Goal: Obtain resource: Download file/media

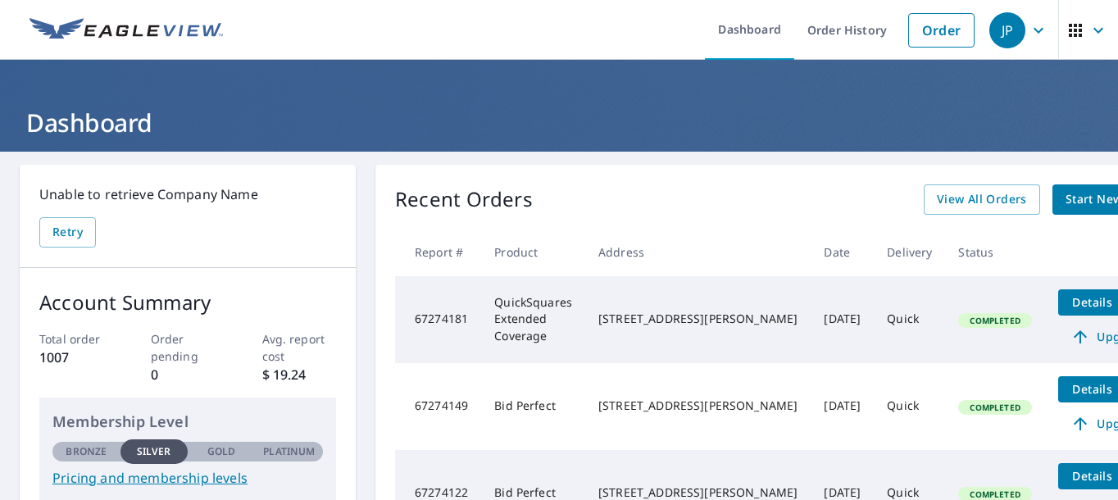
click at [1066, 194] on span "Start New Order" at bounding box center [1113, 199] width 95 height 20
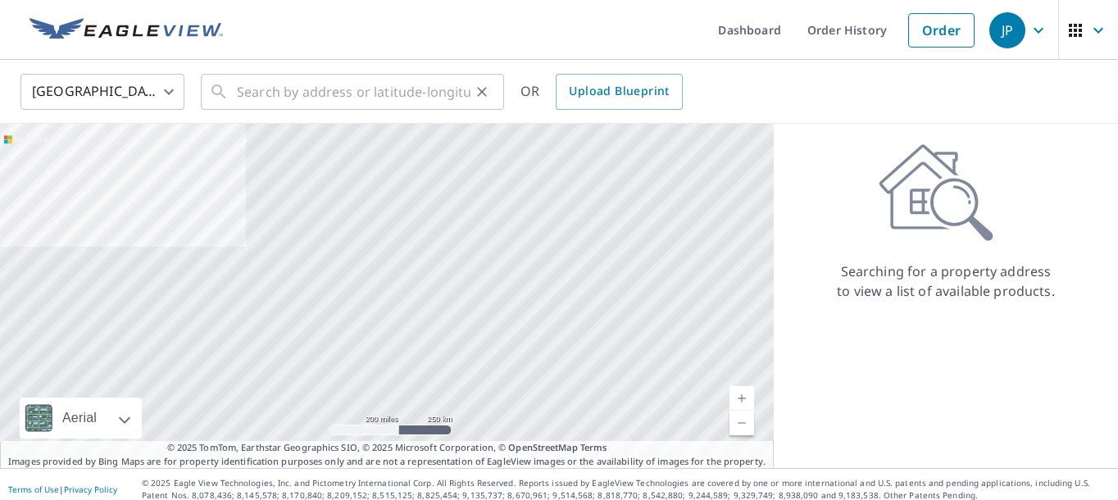
click at [306, 96] on input "text" at bounding box center [354, 92] width 234 height 46
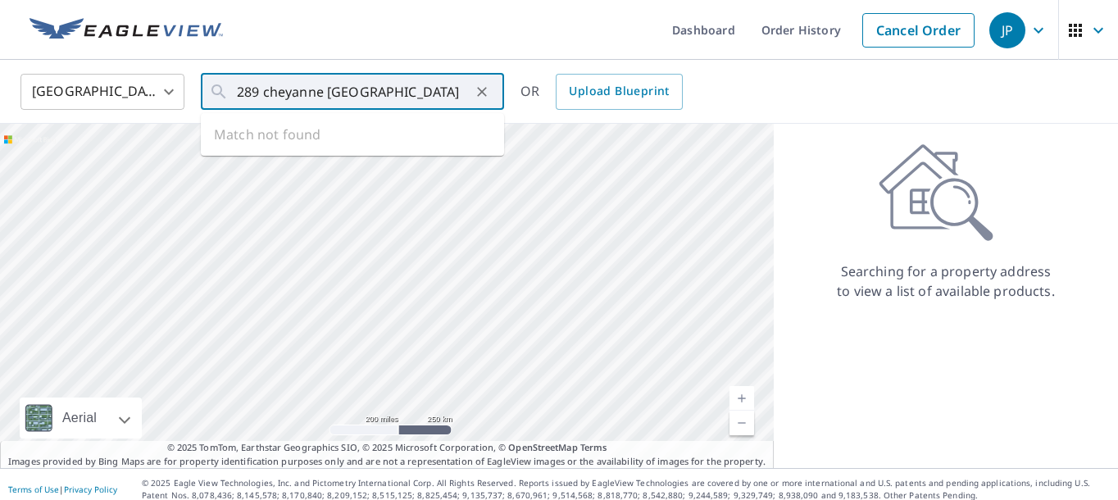
click at [298, 93] on input "289 cheyanne [GEOGRAPHIC_DATA]" at bounding box center [354, 92] width 234 height 46
click at [304, 135] on span "289 Cheyenne Trail" at bounding box center [362, 140] width 257 height 20
type input "[STREET_ADDRESS]"
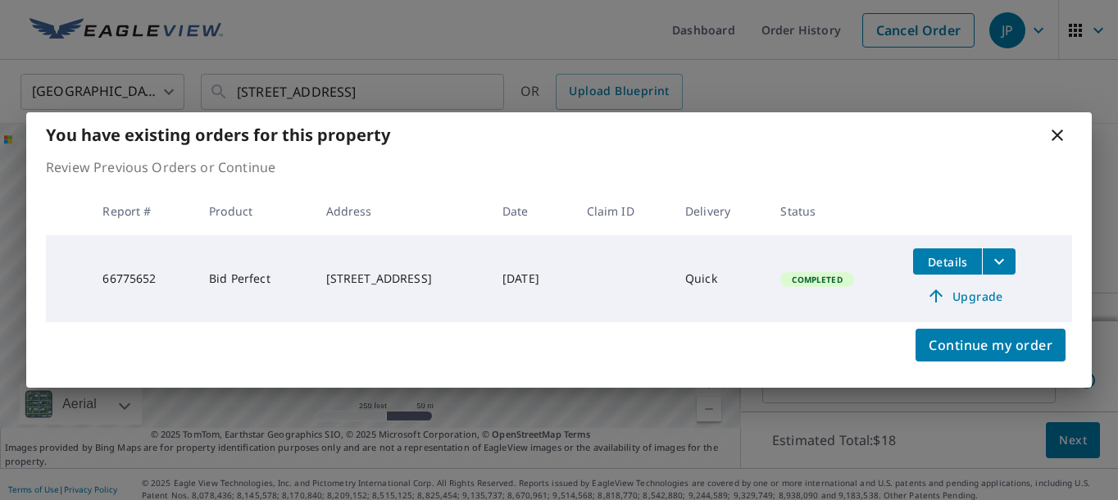
click at [1009, 257] on icon "filesDropdownBtn-66775652" at bounding box center [999, 262] width 20 height 20
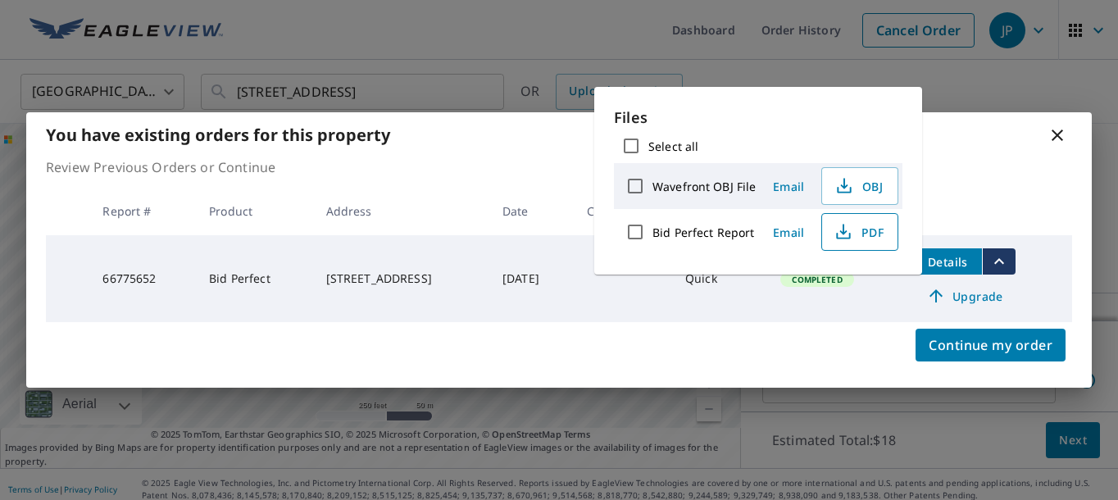
click at [875, 234] on span "PDF" at bounding box center [858, 232] width 52 height 20
click at [1056, 130] on icon at bounding box center [1058, 135] width 20 height 20
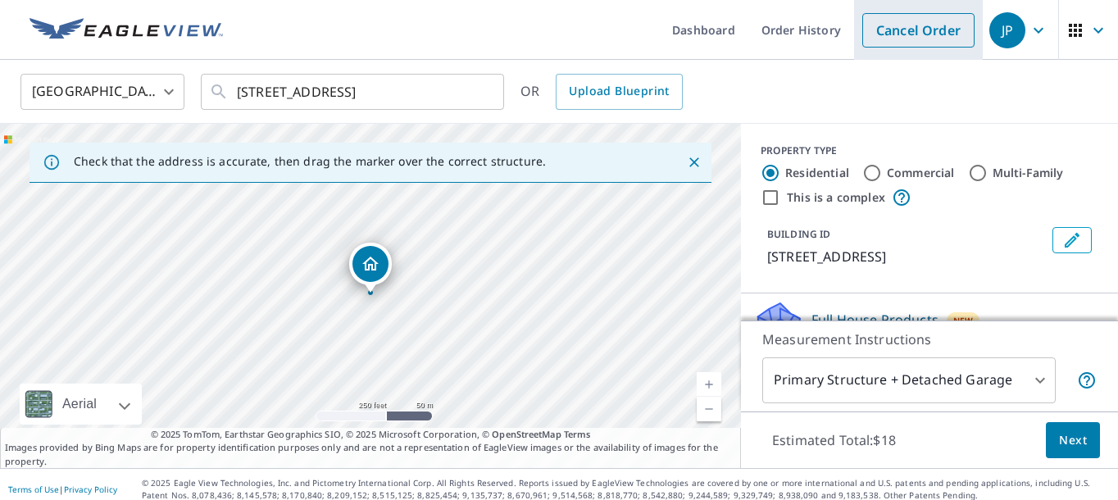
click at [892, 24] on link "Cancel Order" at bounding box center [918, 30] width 112 height 34
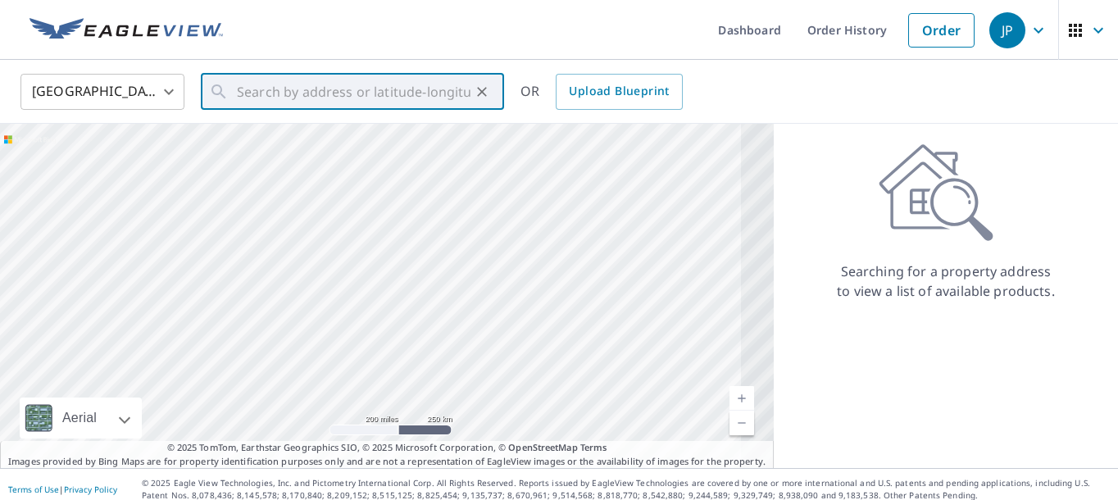
click at [257, 89] on input "text" at bounding box center [354, 92] width 234 height 46
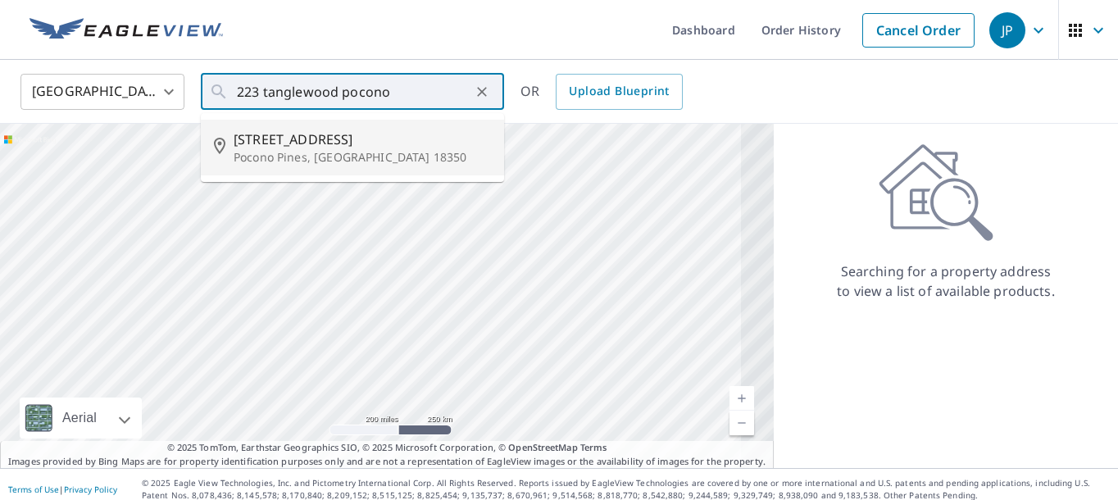
click at [297, 141] on span "223 Tanglewood Dr" at bounding box center [362, 140] width 257 height 20
type input "223 Tanglewood Dr Pocono Pines, PA 18350"
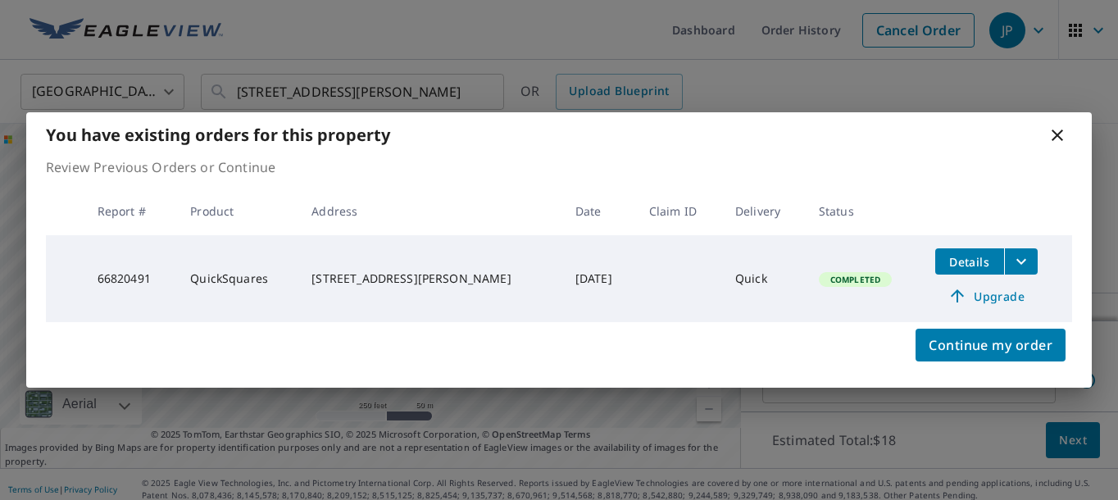
click at [1016, 259] on icon "filesDropdownBtn-66820491" at bounding box center [1021, 262] width 20 height 20
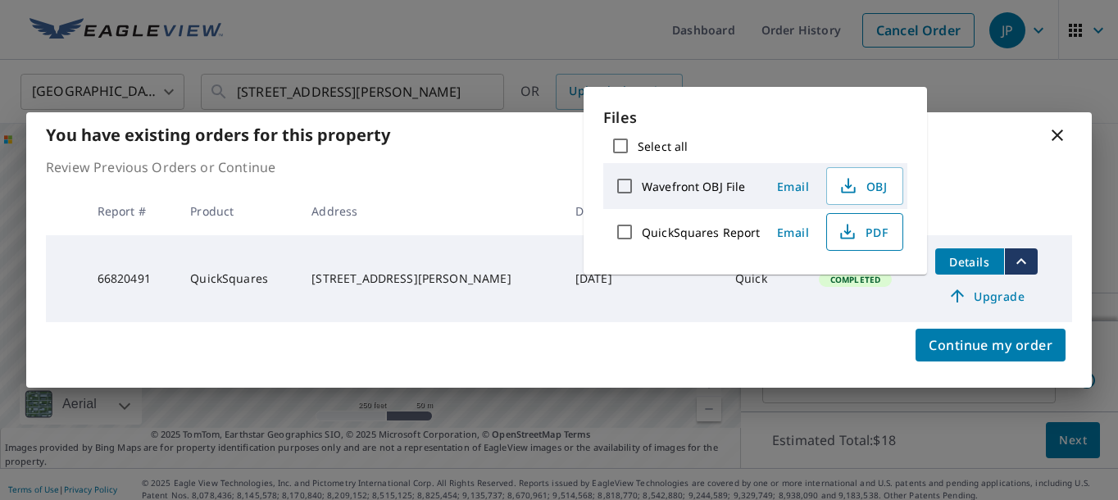
click at [873, 233] on span "PDF" at bounding box center [863, 232] width 52 height 20
click at [871, 235] on span "PDF" at bounding box center [863, 232] width 52 height 20
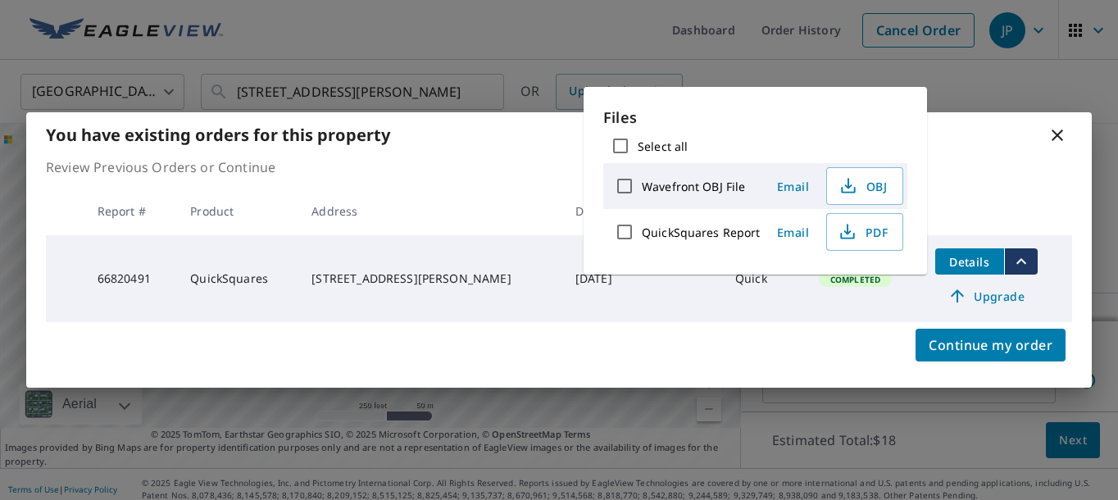
click at [1018, 261] on icon "filesDropdownBtn-66820491" at bounding box center [1021, 262] width 20 height 20
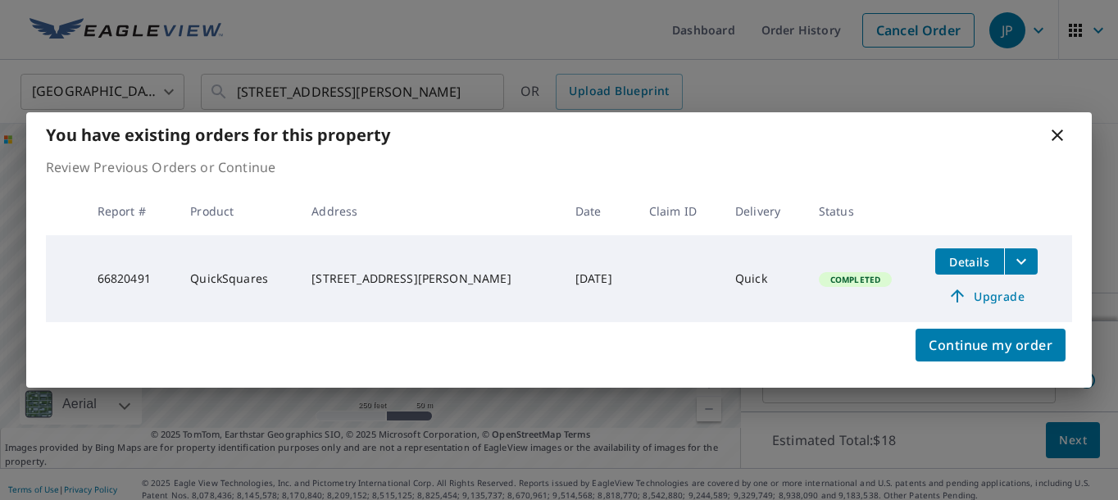
click at [1018, 261] on icon "filesDropdownBtn-66820491" at bounding box center [1021, 262] width 20 height 20
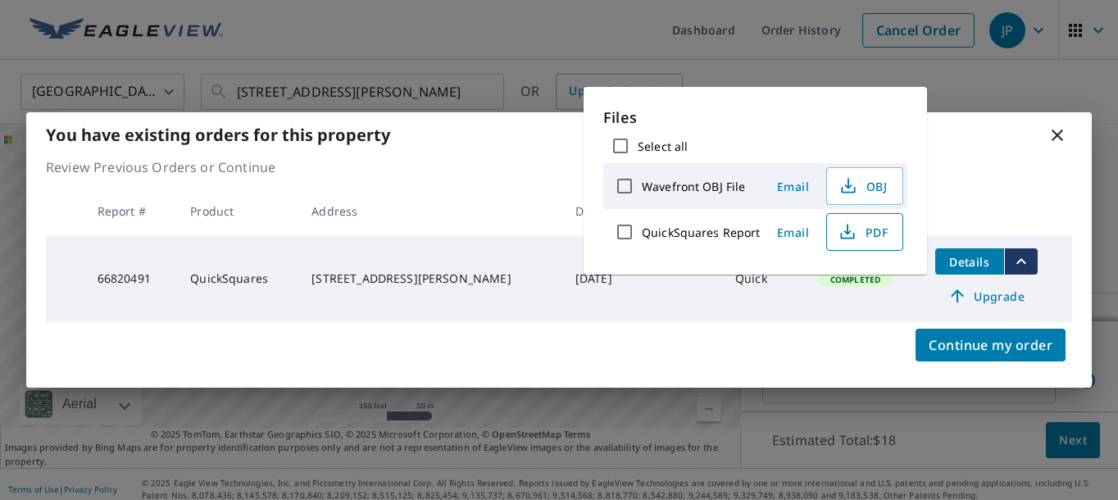
click at [876, 231] on span "PDF" at bounding box center [863, 232] width 52 height 20
click at [873, 184] on span "OBJ" at bounding box center [863, 186] width 52 height 20
click at [871, 233] on span "PDF" at bounding box center [863, 232] width 52 height 20
click at [1059, 135] on icon at bounding box center [1058, 135] width 20 height 20
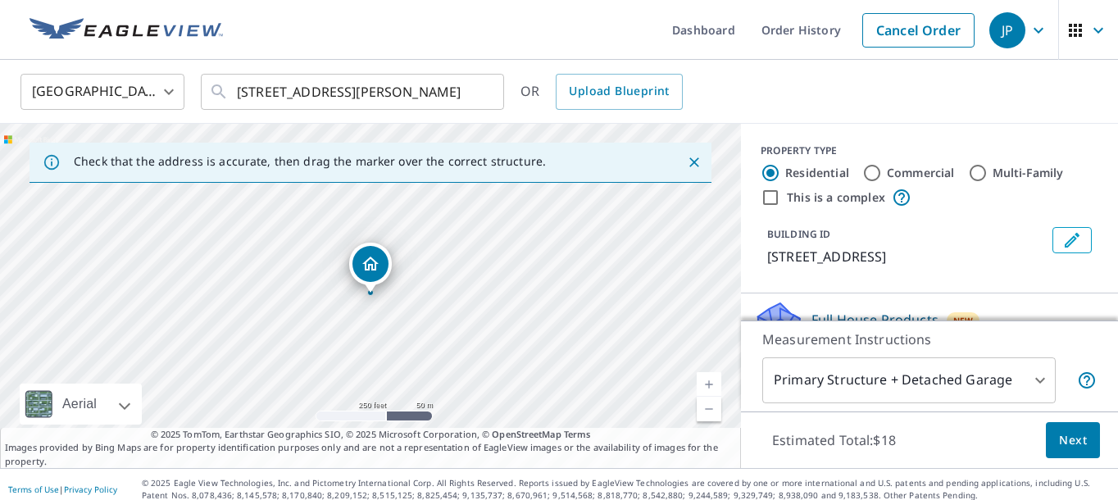
click at [1068, 438] on span "Next" at bounding box center [1073, 440] width 28 height 20
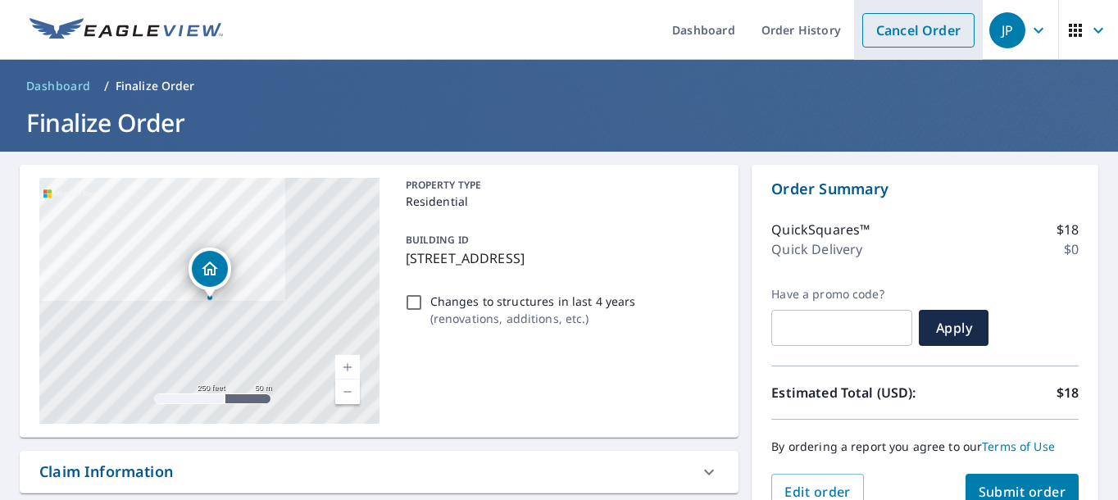
click at [930, 25] on link "Cancel Order" at bounding box center [918, 30] width 112 height 34
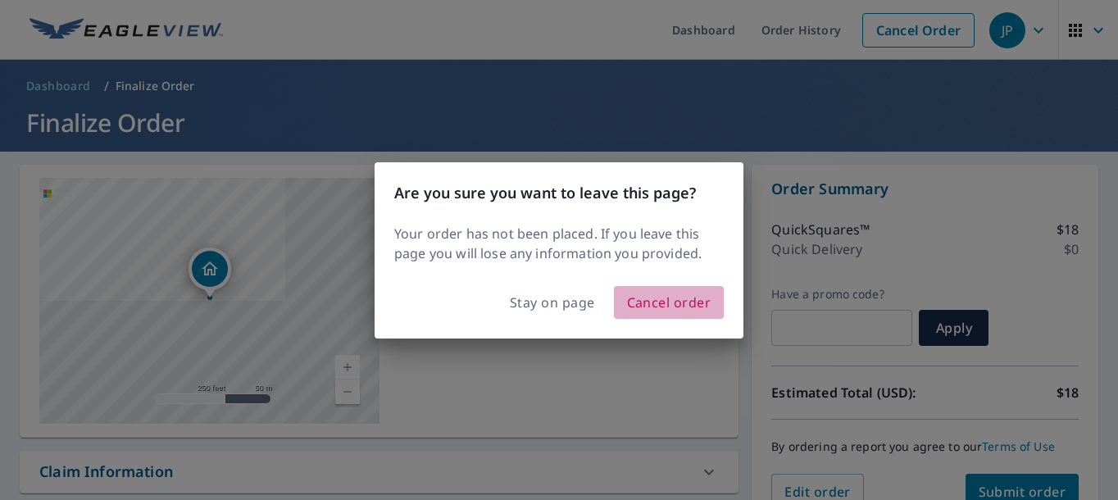
click at [696, 304] on span "Cancel order" at bounding box center [669, 302] width 84 height 23
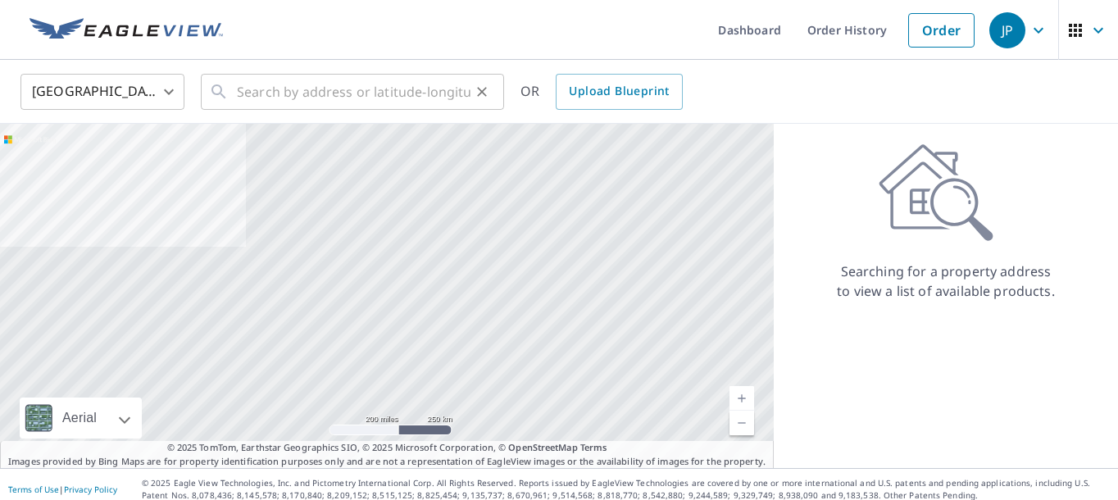
click at [251, 95] on input "text" at bounding box center [354, 92] width 234 height 46
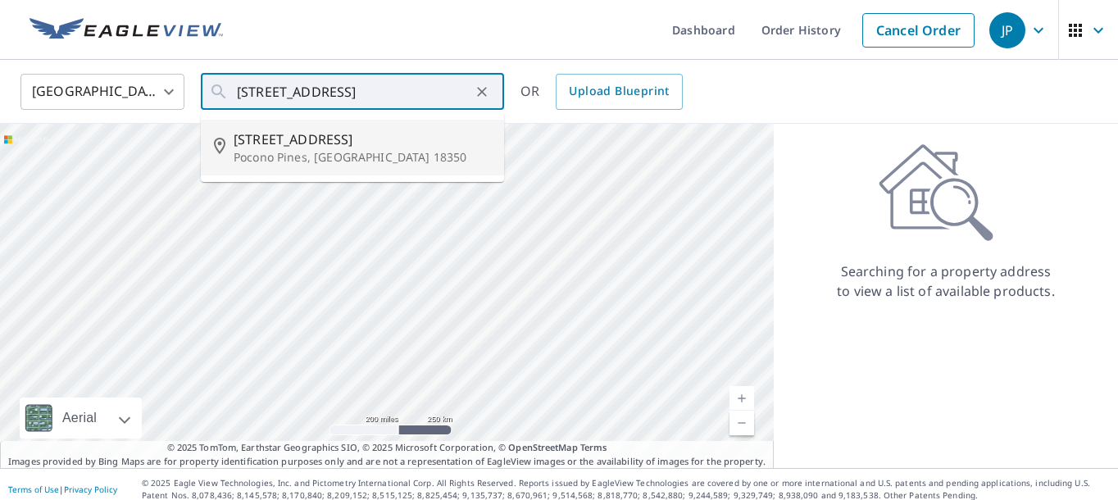
click at [327, 145] on span "223 Tanglewood Dr" at bounding box center [362, 140] width 257 height 20
type input "223 Tanglewood Dr Pocono Pines, PA 18350"
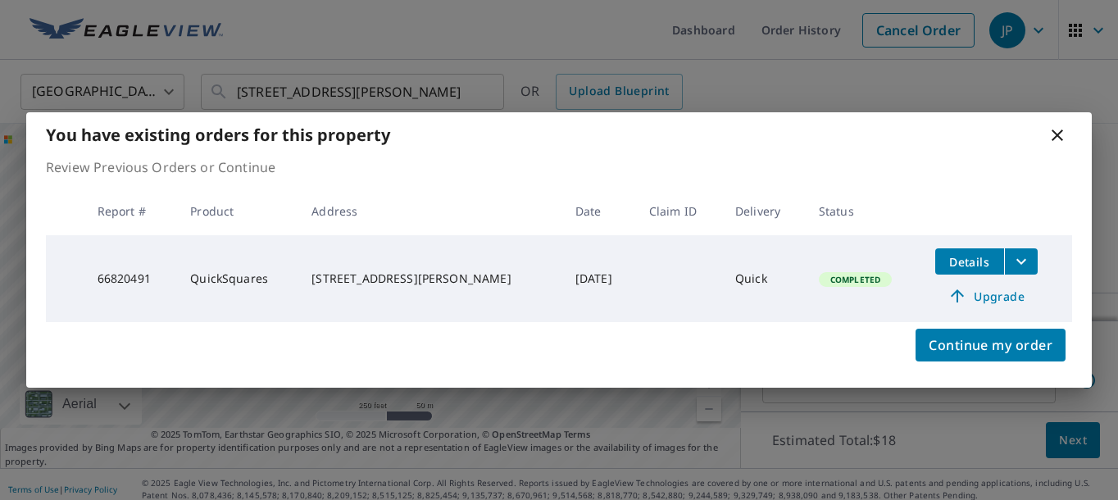
click at [966, 261] on span "Details" at bounding box center [969, 262] width 49 height 16
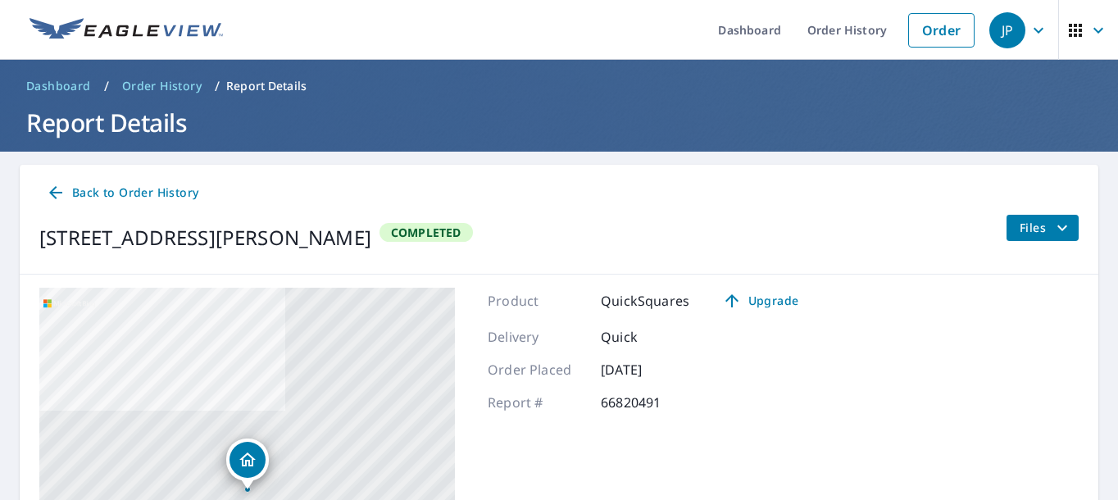
click at [1063, 222] on icon "filesDropdownBtn-66820491" at bounding box center [1062, 228] width 20 height 20
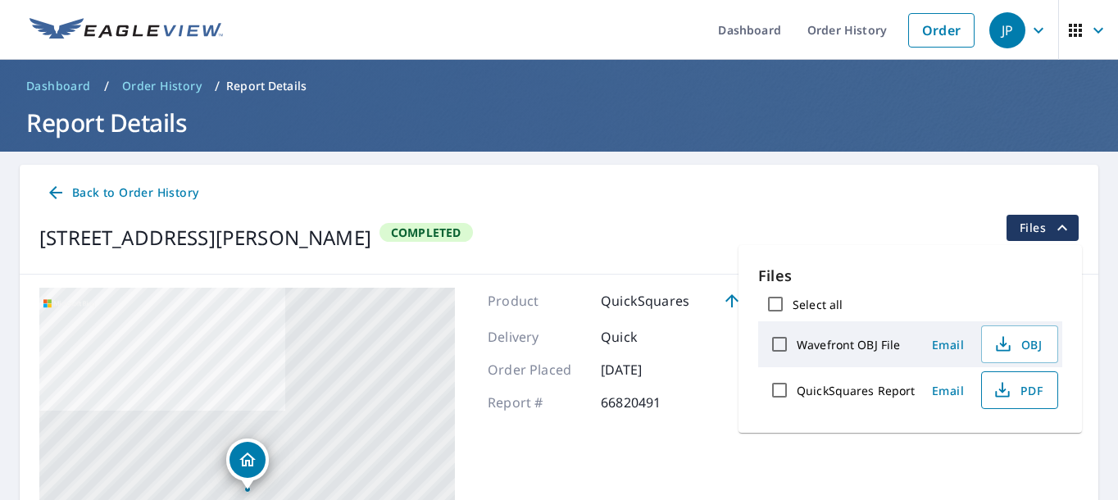
click at [1030, 387] on span "PDF" at bounding box center [1018, 390] width 52 height 20
click at [943, 391] on span "Email" at bounding box center [948, 391] width 39 height 16
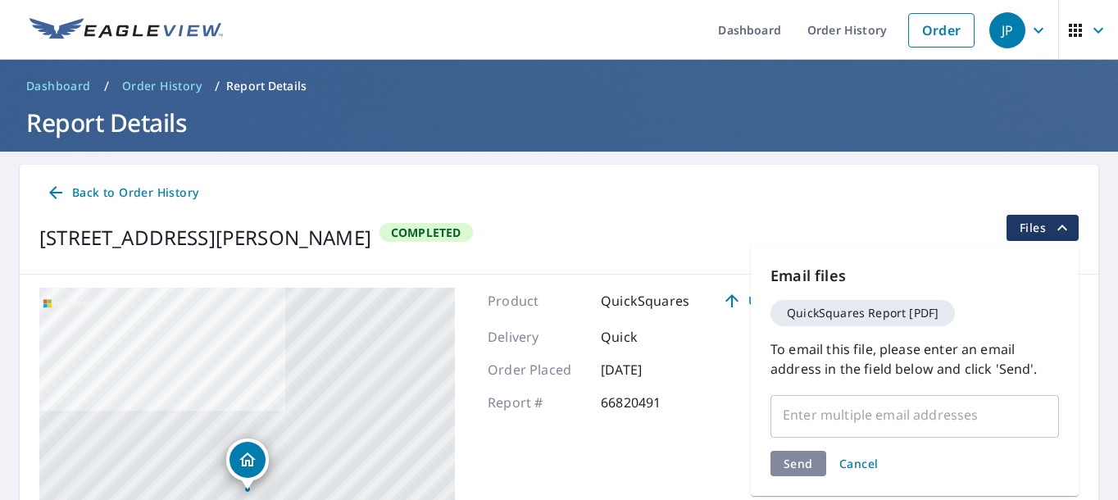
click at [867, 464] on span "Cancel" at bounding box center [858, 464] width 39 height 16
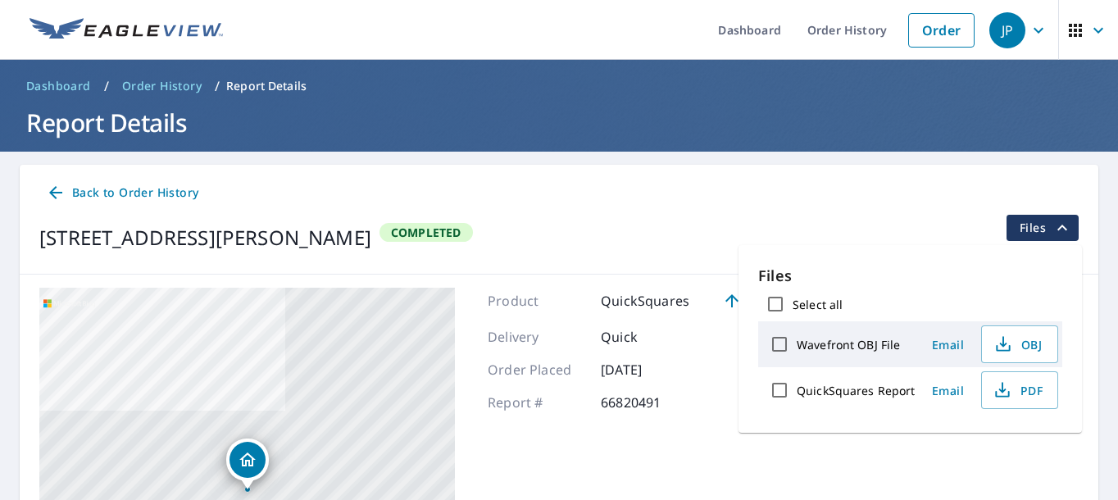
click at [779, 391] on input "QuickSquares Report" at bounding box center [779, 390] width 34 height 34
checkbox input "true"
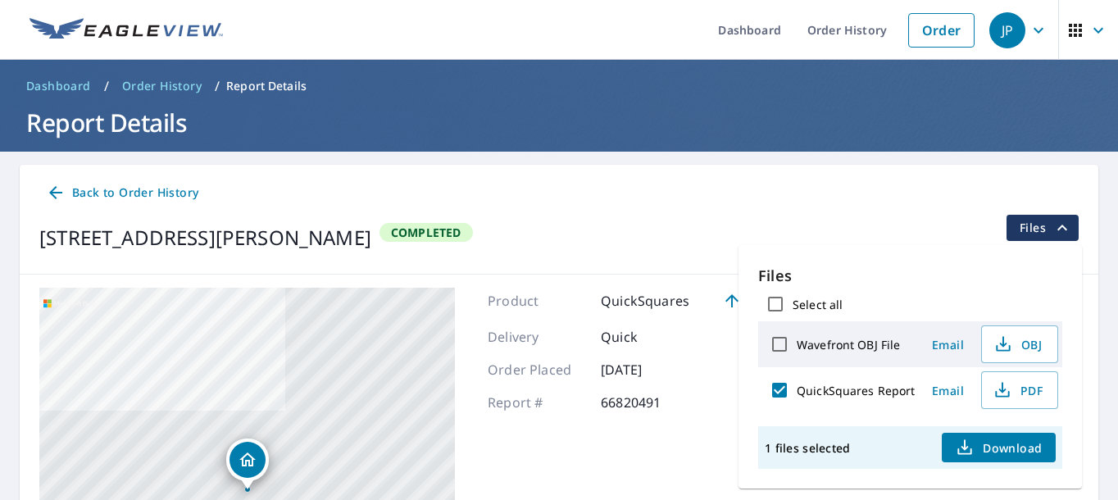
click at [1007, 449] on span "Download" at bounding box center [998, 448] width 87 height 20
click at [1105, 183] on main "Back to Order History 223 Tanglewood Dr Pocono Pines, PA 18350 Completed Files …" at bounding box center [559, 438] width 1118 height 572
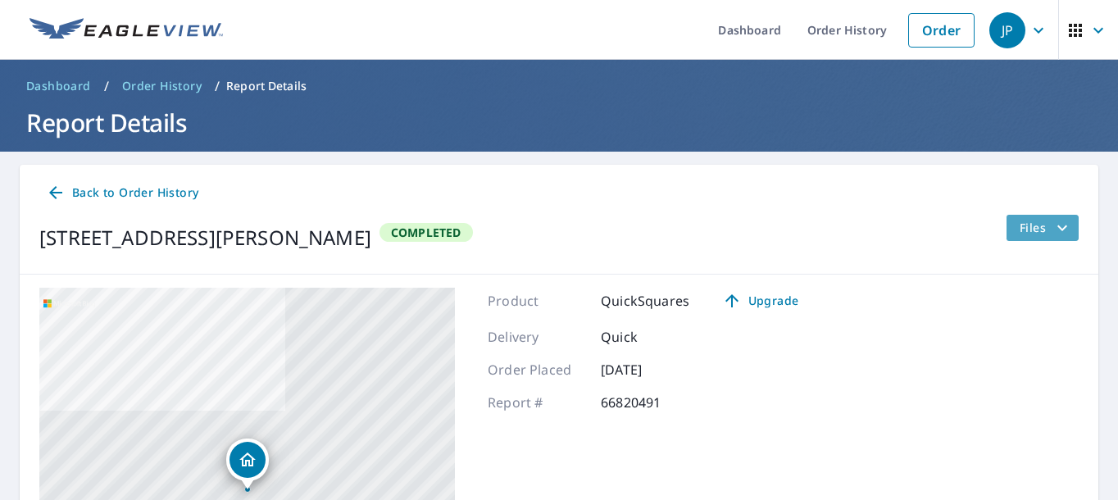
click at [1045, 229] on span "Files" at bounding box center [1046, 228] width 52 height 20
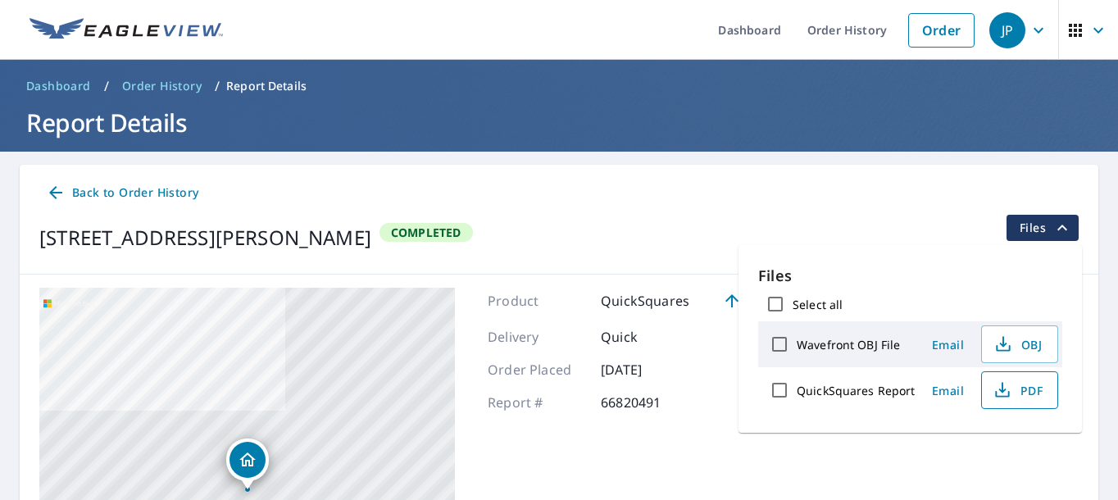
click at [1014, 391] on span "PDF" at bounding box center [1018, 390] width 52 height 20
click at [782, 389] on input "QuickSquares Report" at bounding box center [779, 390] width 34 height 34
checkbox input "true"
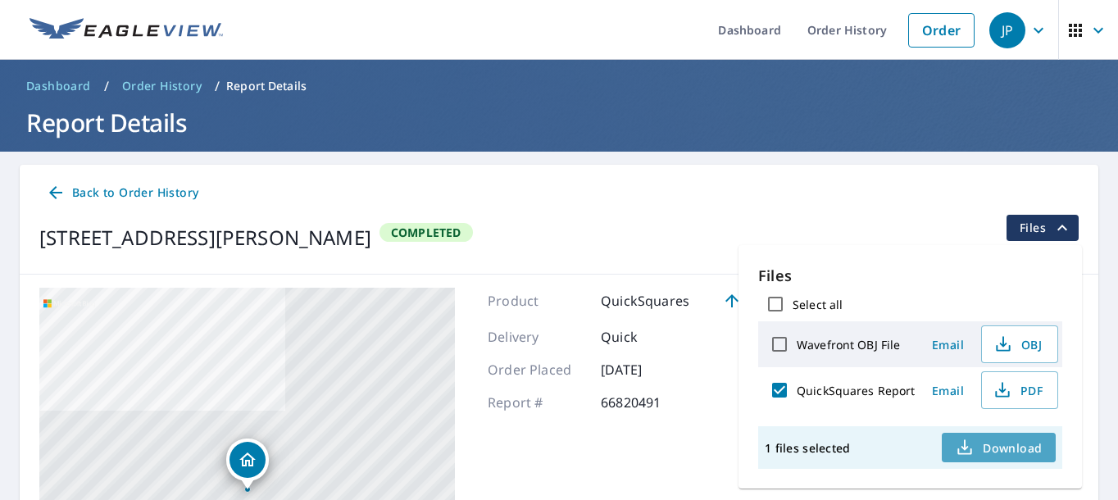
click at [992, 444] on span "Download" at bounding box center [998, 448] width 87 height 20
click at [157, 195] on span "Back to Order History" at bounding box center [122, 193] width 152 height 20
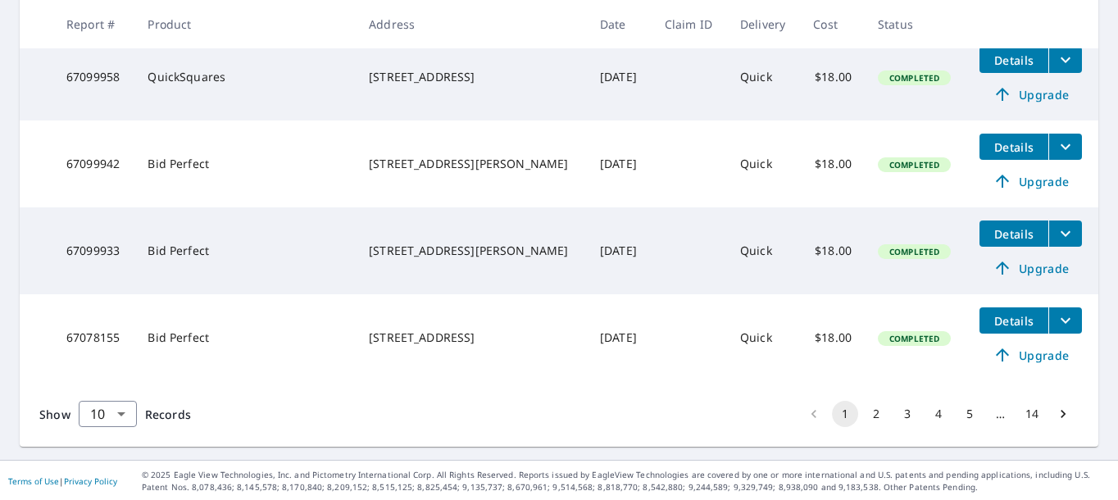
scroll to position [852, 0]
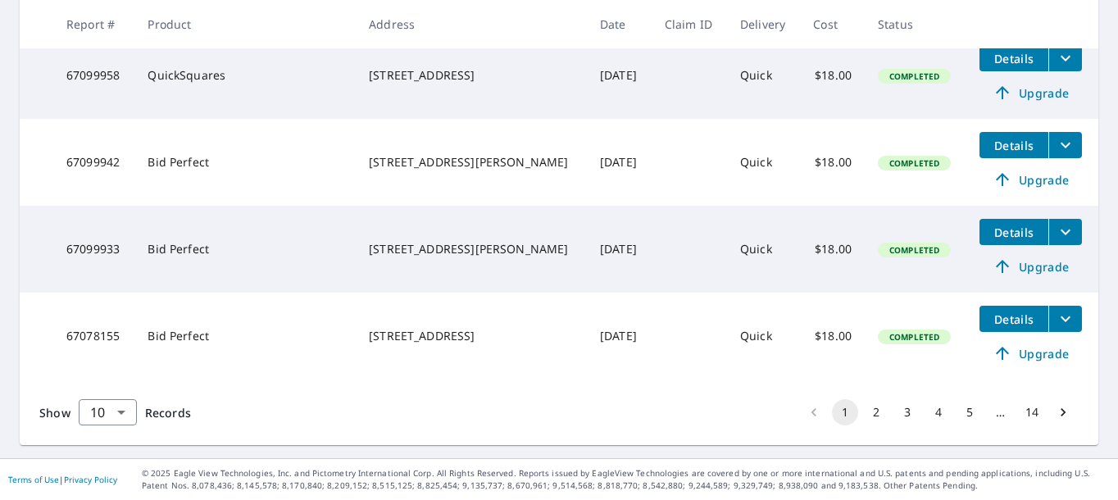
click at [874, 415] on button "2" at bounding box center [876, 412] width 26 height 26
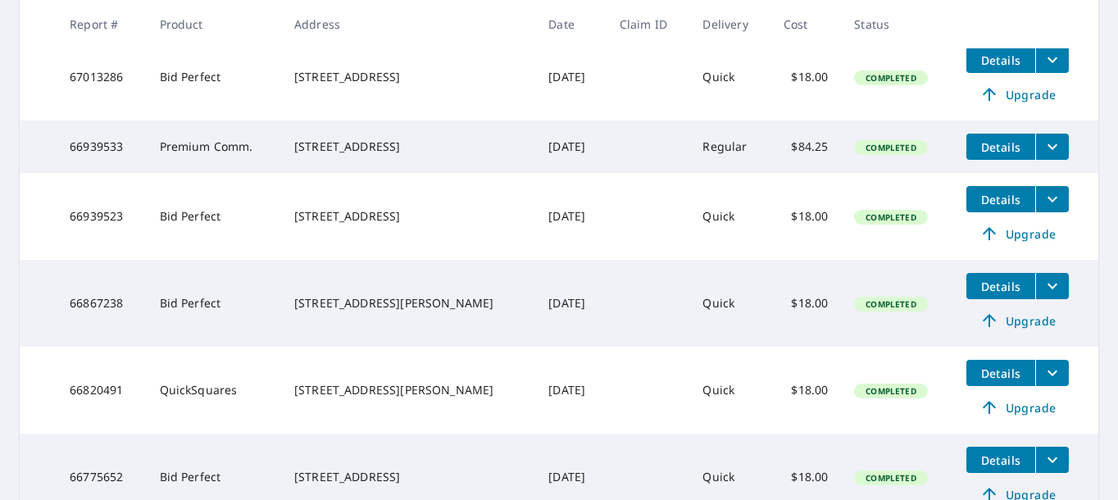
scroll to position [623, 0]
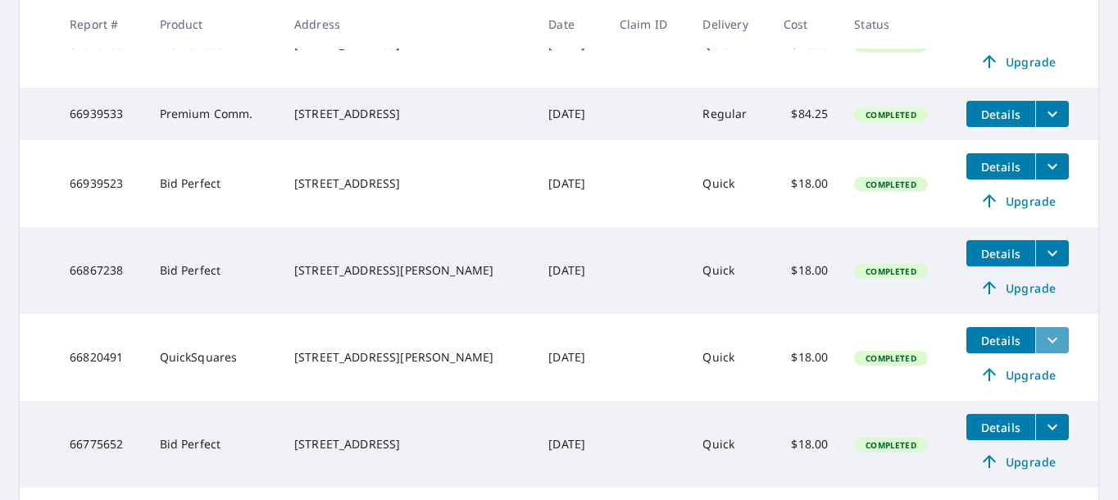
click at [1045, 344] on icon "filesDropdownBtn-66820491" at bounding box center [1053, 340] width 20 height 20
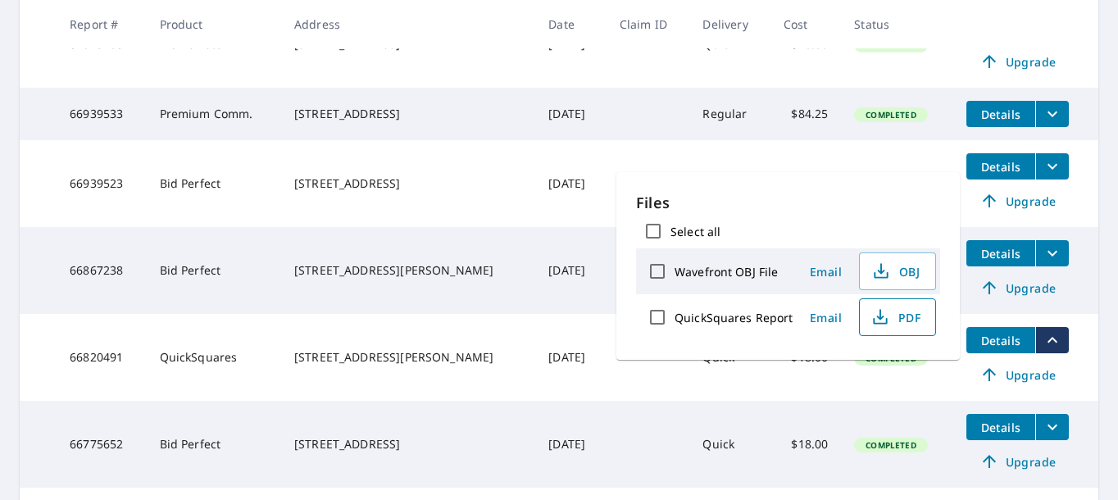
click at [910, 324] on span "PDF" at bounding box center [896, 317] width 52 height 20
click at [911, 320] on span "PDF" at bounding box center [896, 317] width 52 height 20
click at [657, 319] on input "QuickSquares Report" at bounding box center [657, 317] width 34 height 34
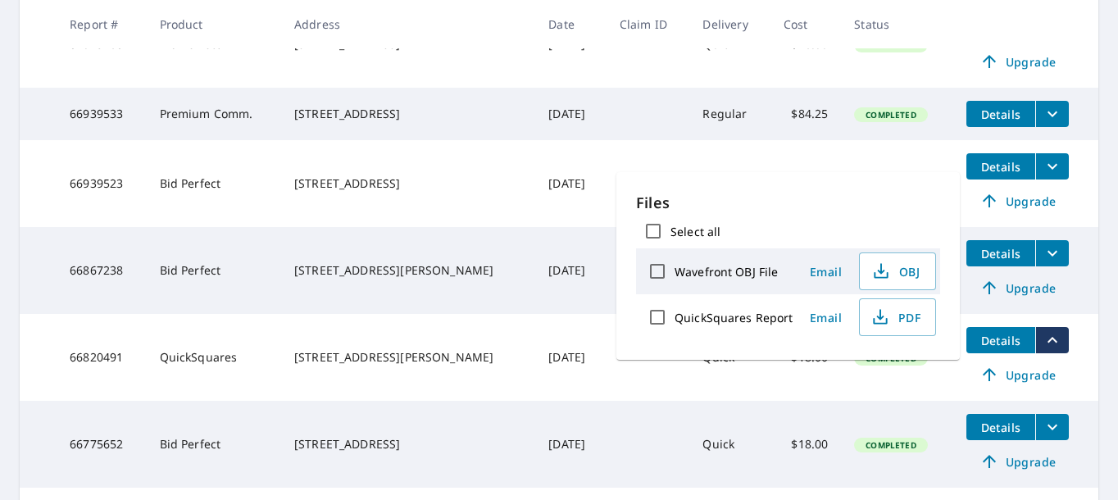
checkbox input "true"
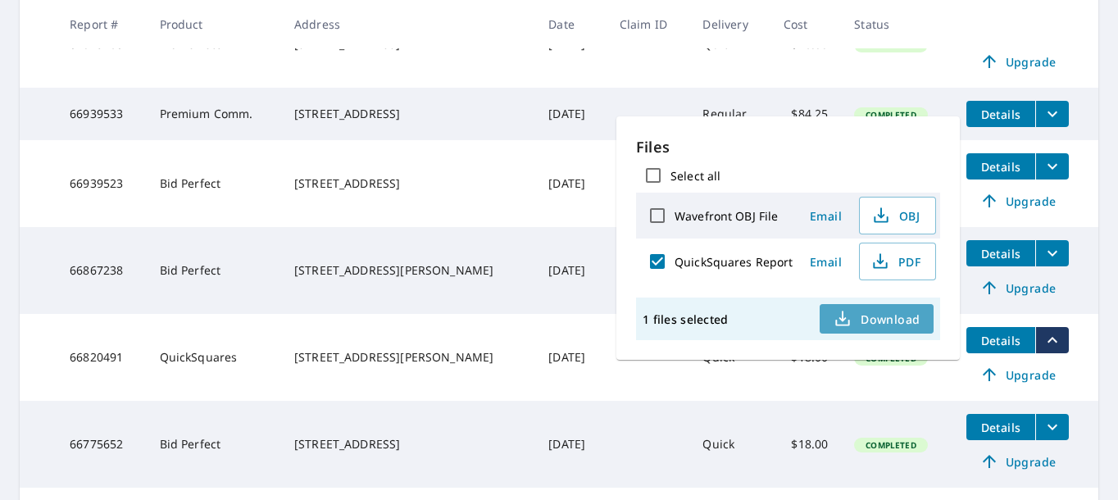
click at [867, 317] on span "Download" at bounding box center [876, 319] width 87 height 20
click at [826, 262] on span "Email" at bounding box center [826, 262] width 39 height 16
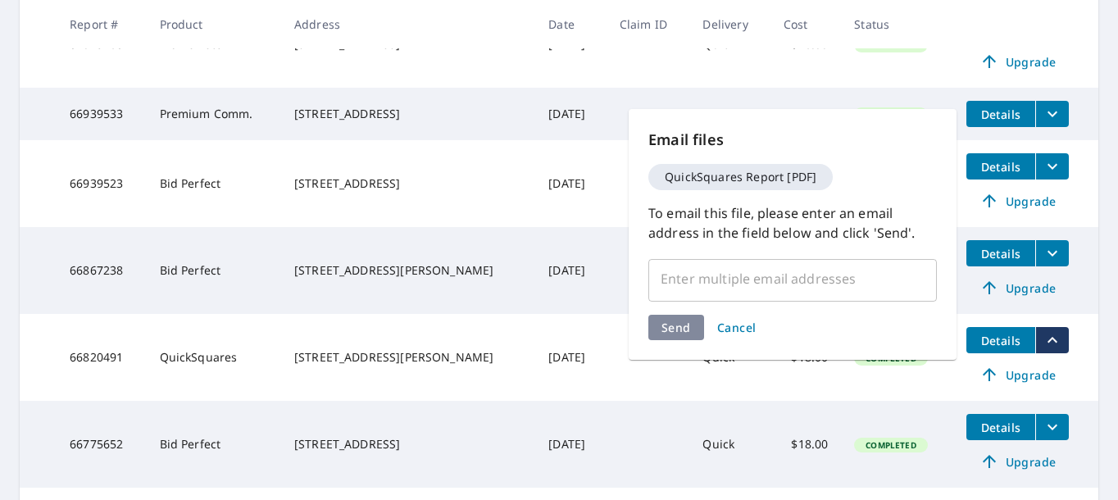
click at [770, 280] on input "text" at bounding box center [780, 278] width 249 height 31
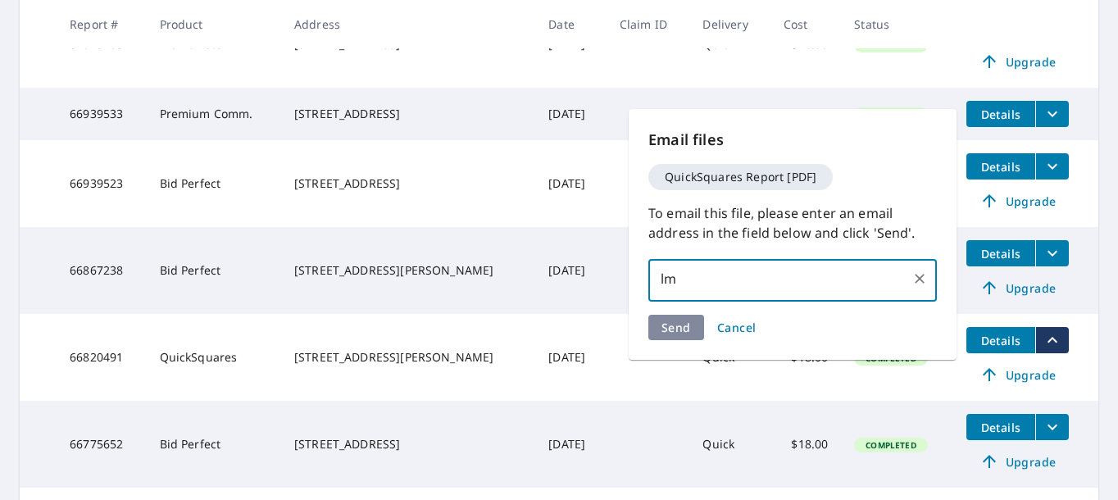
type input "l"
type input "jmp82@ptd.net"
click at [677, 328] on div "Send Cancel" at bounding box center [792, 327] width 289 height 25
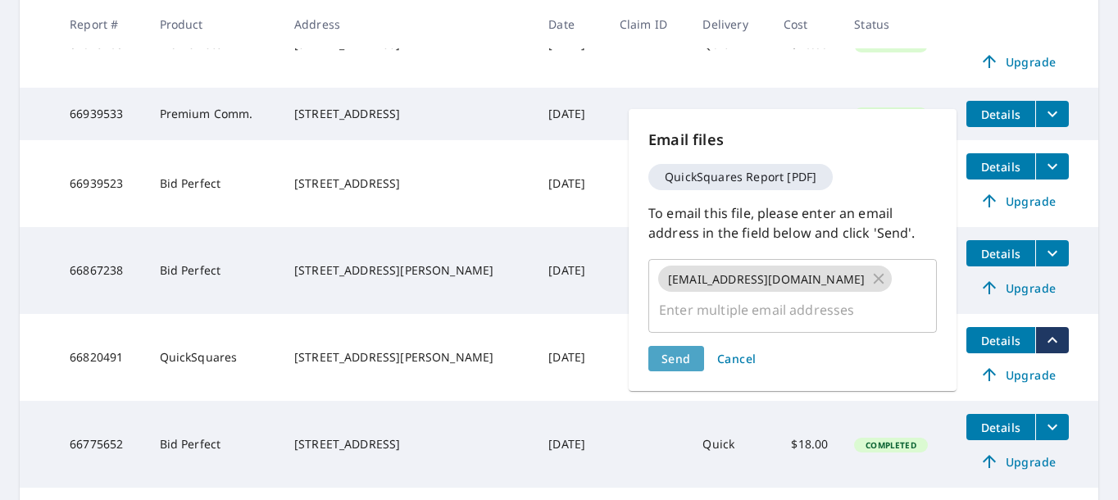
click at [677, 351] on span "Send" at bounding box center [676, 359] width 30 height 16
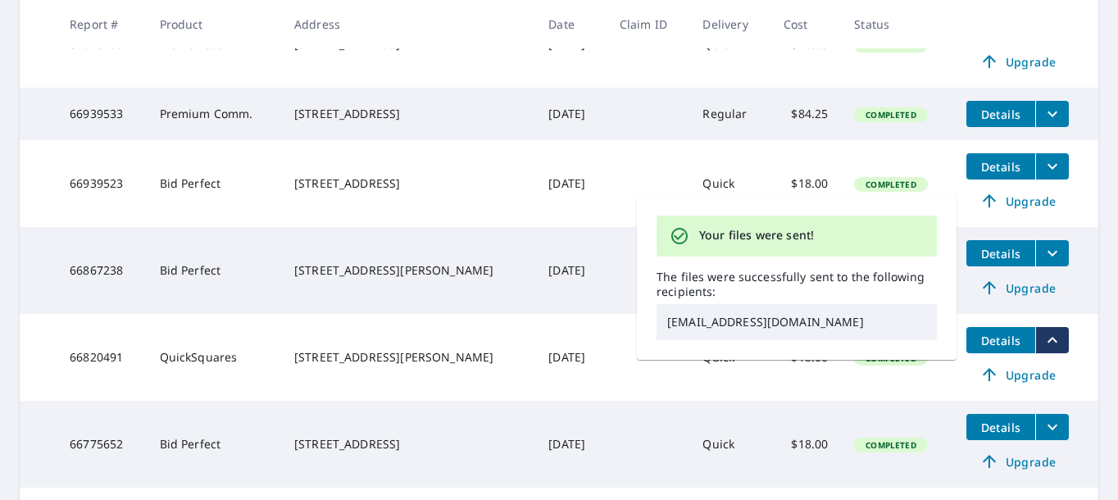
click at [1026, 221] on td "Details Upgrade" at bounding box center [1025, 183] width 145 height 87
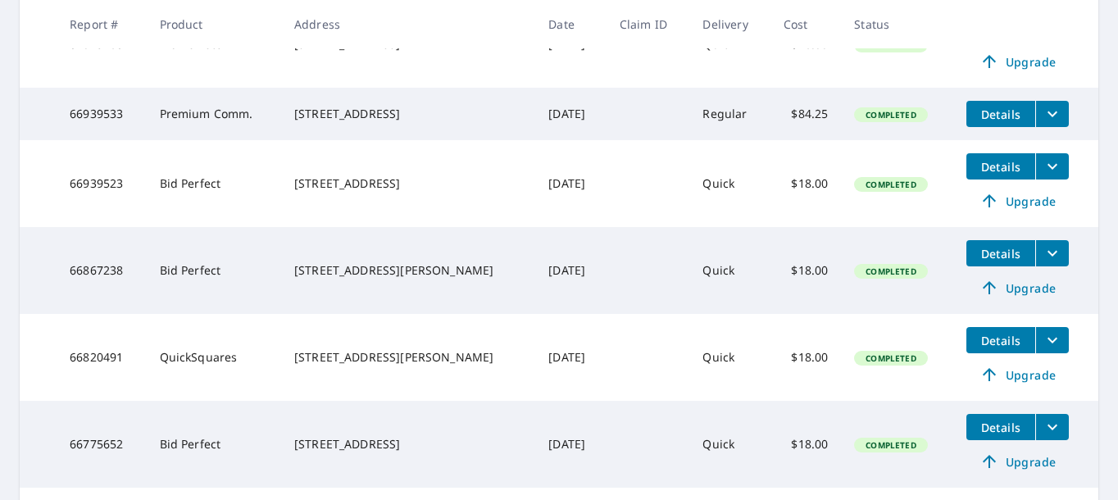
click at [1109, 89] on main "​ Search Download Excel 11-20 of 138 records shown Refine results by choosing f…" at bounding box center [559, 91] width 1118 height 1125
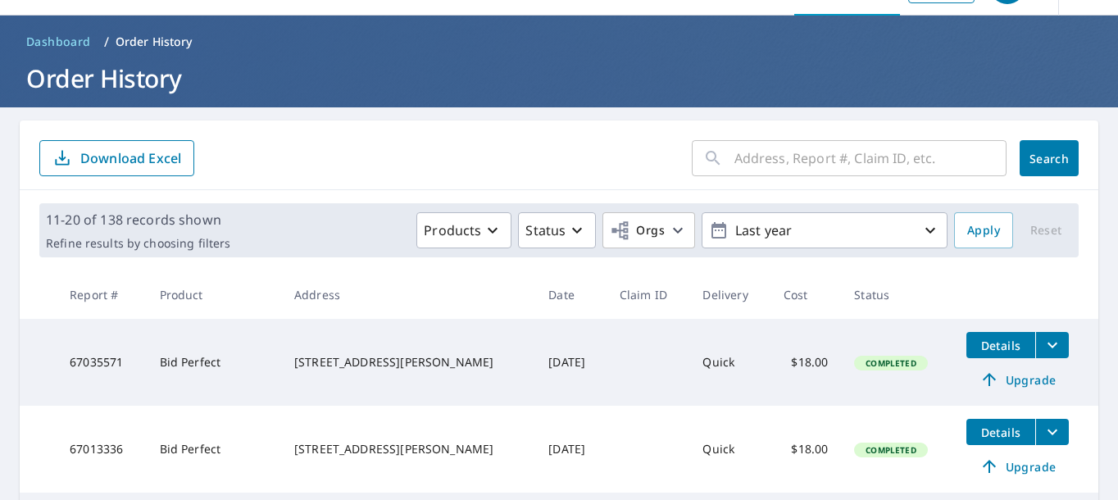
scroll to position [0, 0]
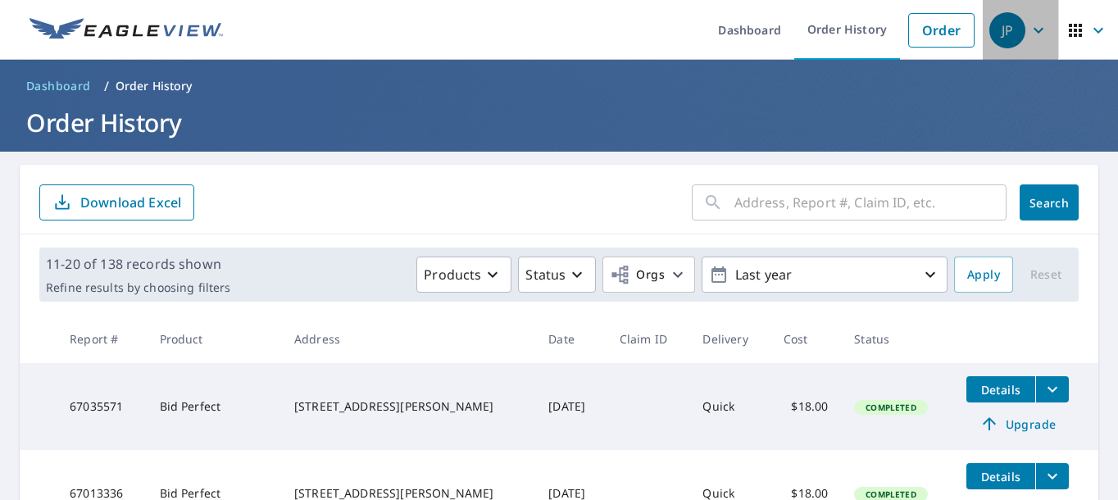
click at [1039, 31] on icon "button" at bounding box center [1039, 30] width 10 height 6
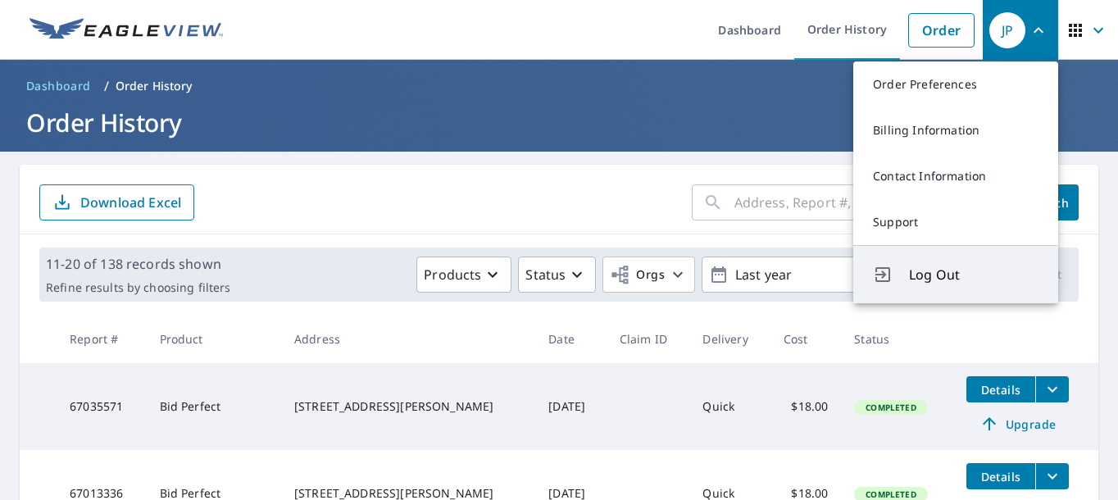
click at [942, 288] on button "Log Out" at bounding box center [955, 274] width 205 height 58
